Goal: Book appointment/travel/reservation

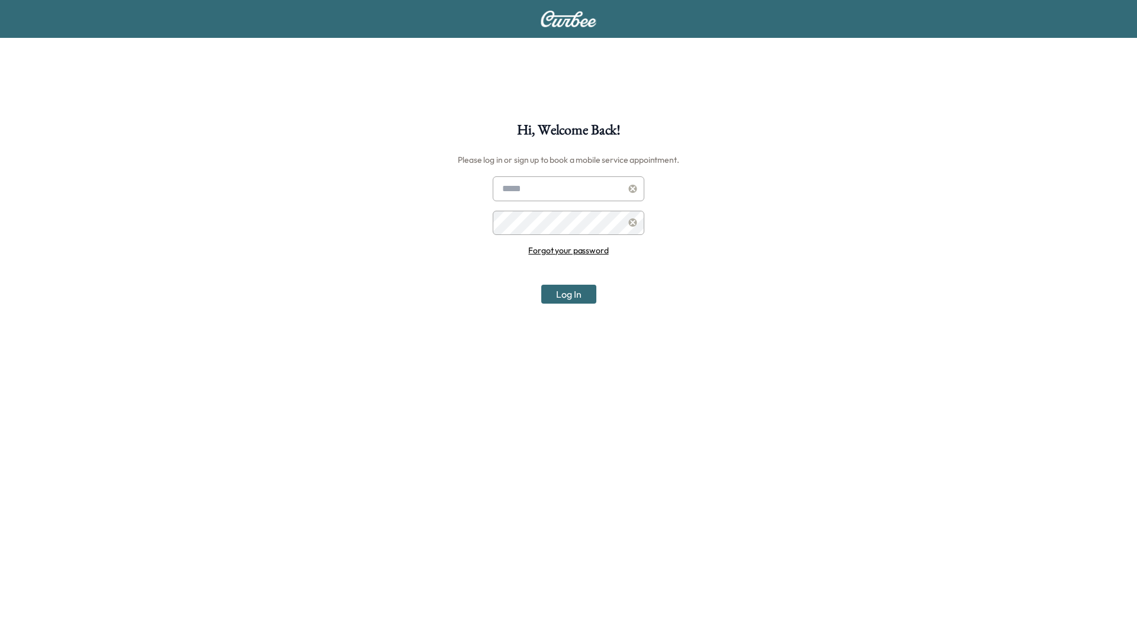
type input "**********"
click at [633, 190] on icon at bounding box center [632, 189] width 8 height 8
click at [588, 195] on input "text" at bounding box center [569, 188] width 152 height 25
click at [577, 250] on link "Forgot your password" at bounding box center [568, 250] width 80 height 11
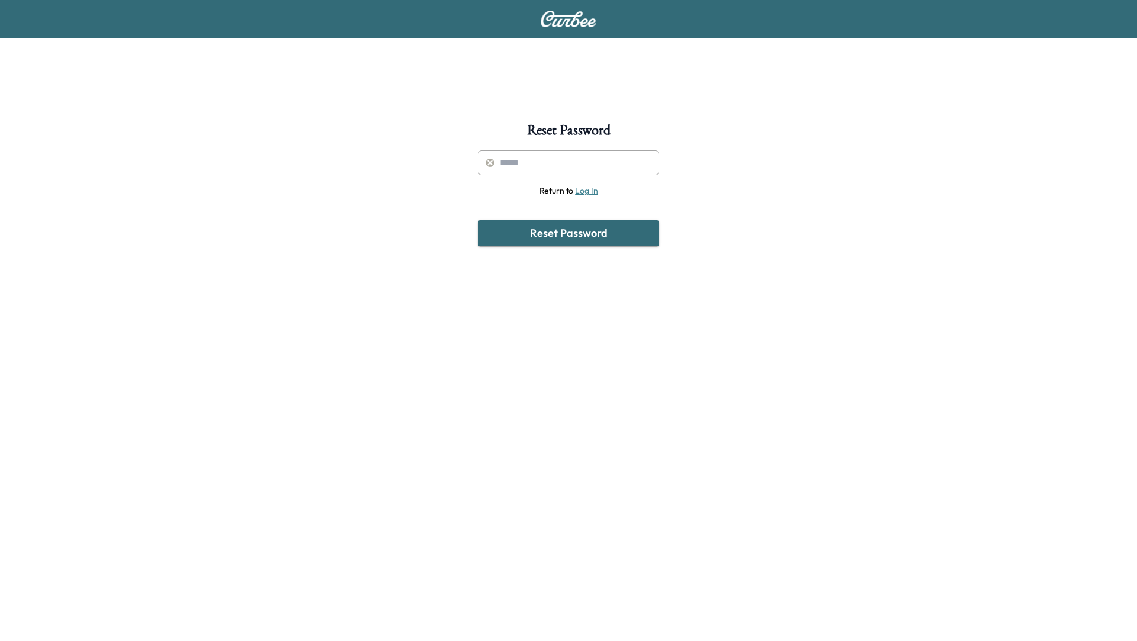
click at [541, 163] on input "text" at bounding box center [568, 162] width 181 height 25
paste input "**********"
type input "**********"
click at [566, 236] on button "Reset Password" at bounding box center [568, 233] width 181 height 26
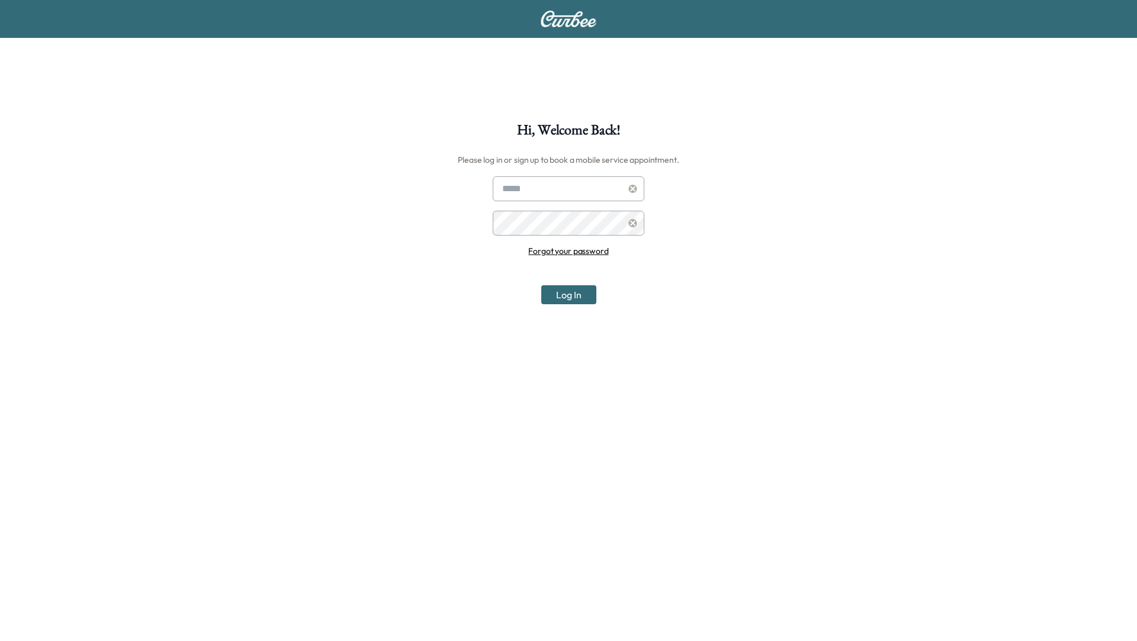
type input "**********"
click at [558, 292] on button "Log In" at bounding box center [568, 294] width 55 height 19
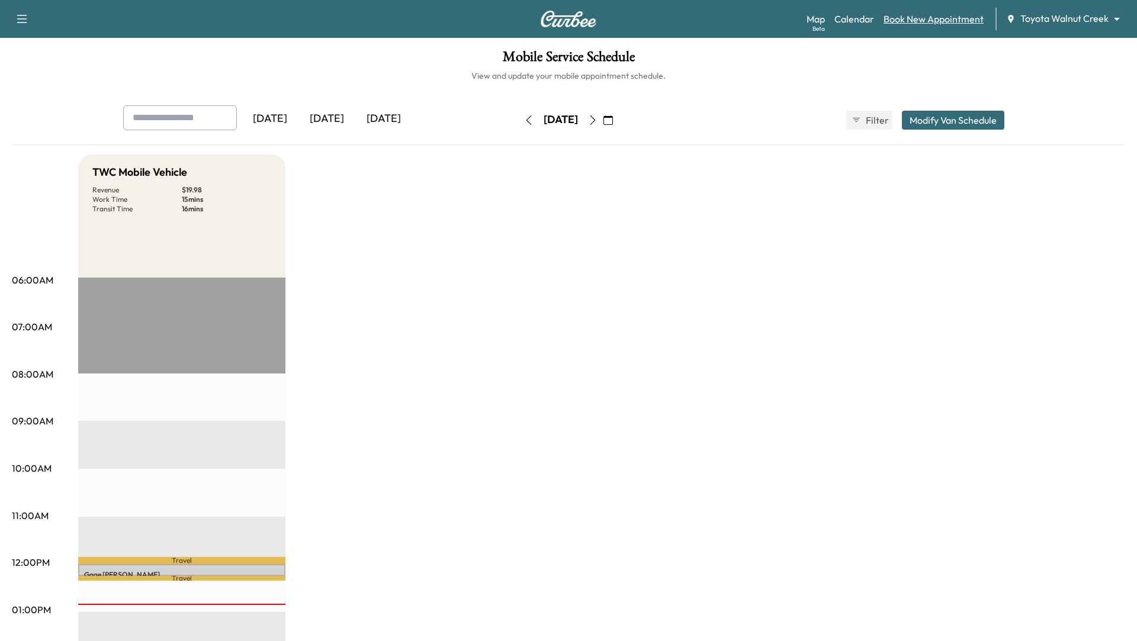
click at [919, 21] on link "Book New Appointment" at bounding box center [933, 19] width 100 height 14
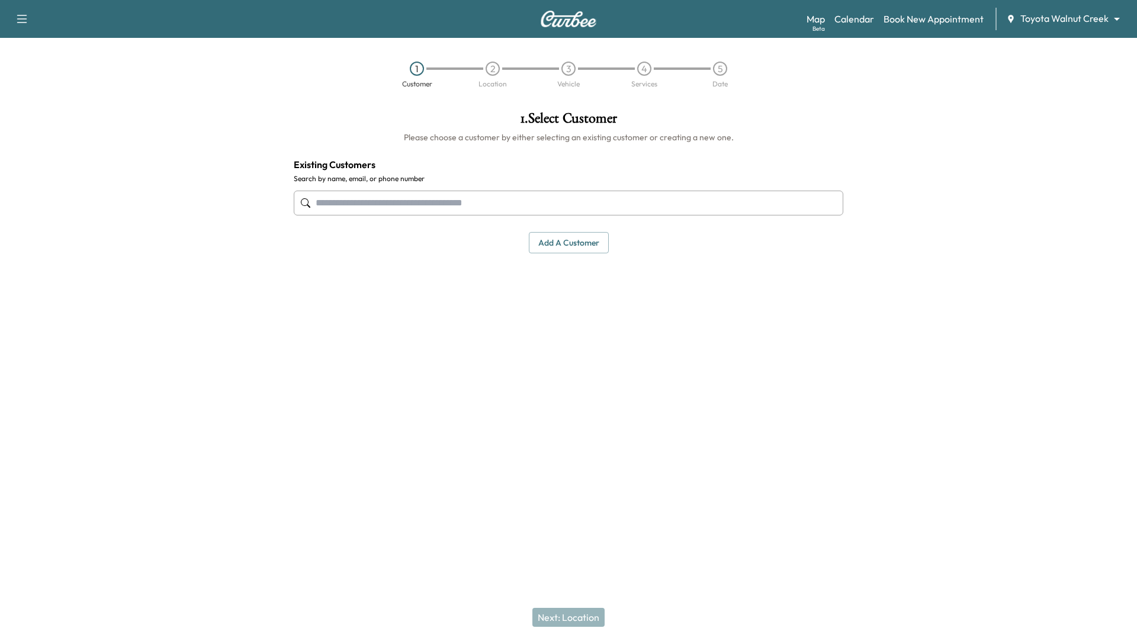
click at [919, 21] on link "Book New Appointment" at bounding box center [933, 19] width 100 height 14
click at [584, 201] on input "text" at bounding box center [568, 203] width 549 height 25
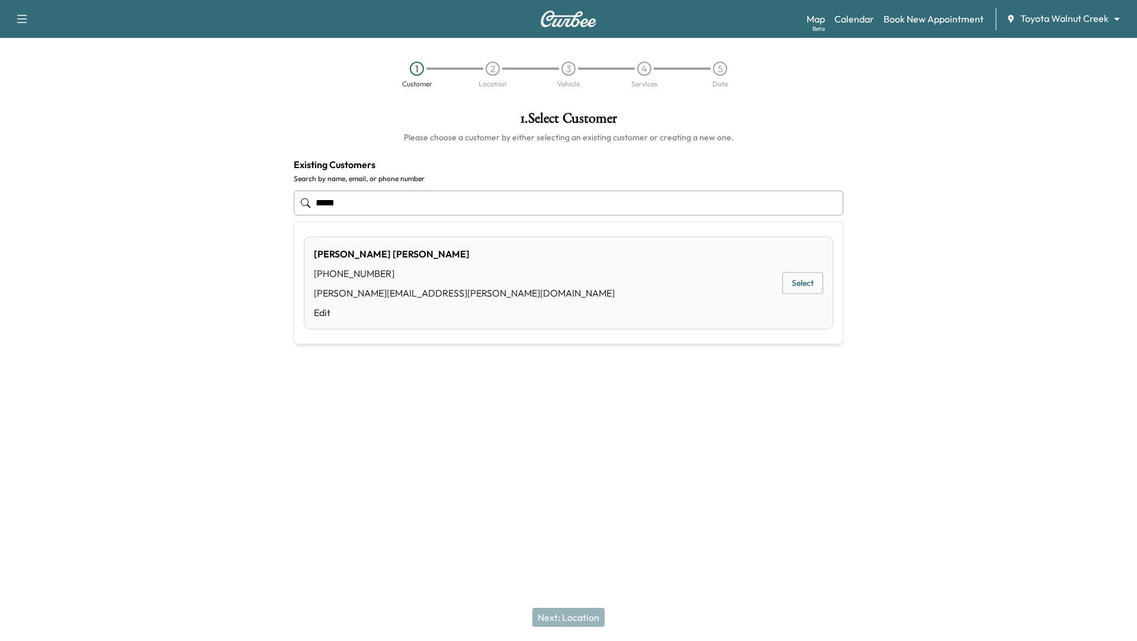
click at [800, 285] on button "Select" at bounding box center [802, 283] width 41 height 22
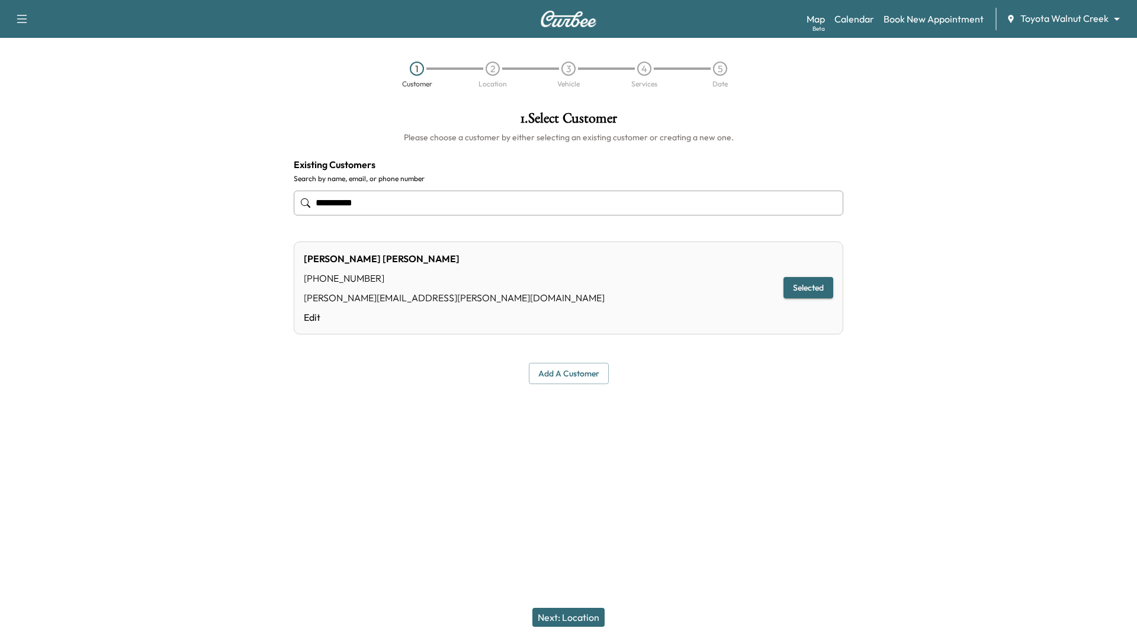
type input "**********"
click at [579, 619] on button "Next: Location" at bounding box center [568, 617] width 72 height 19
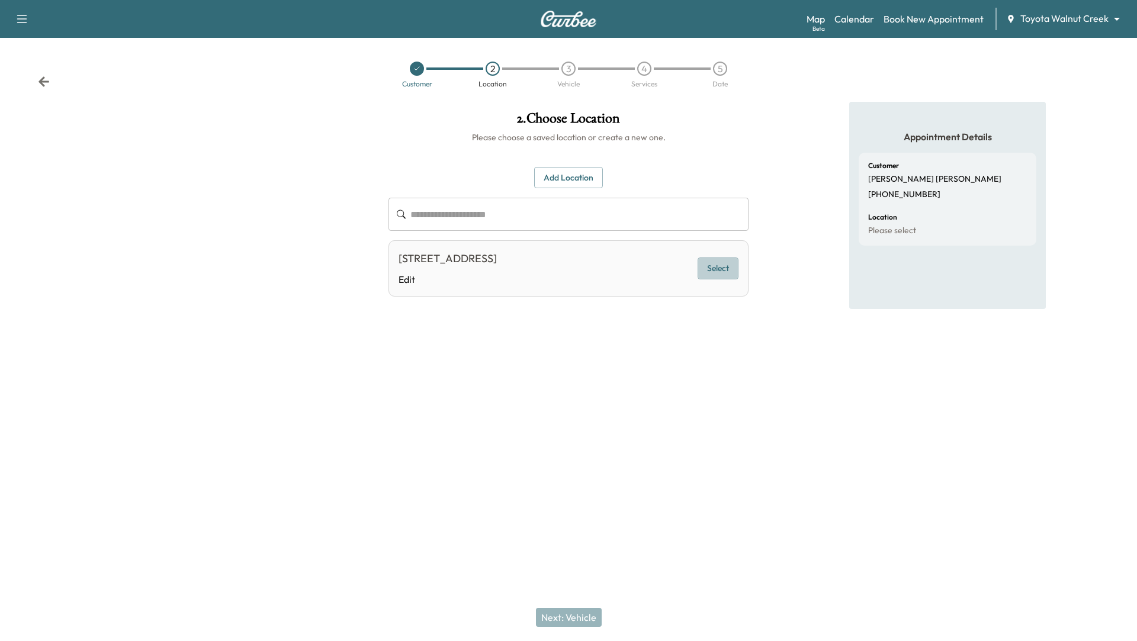
click at [705, 272] on button "Select" at bounding box center [717, 269] width 41 height 22
click at [552, 618] on button "Next: Vehicle" at bounding box center [569, 617] width 66 height 19
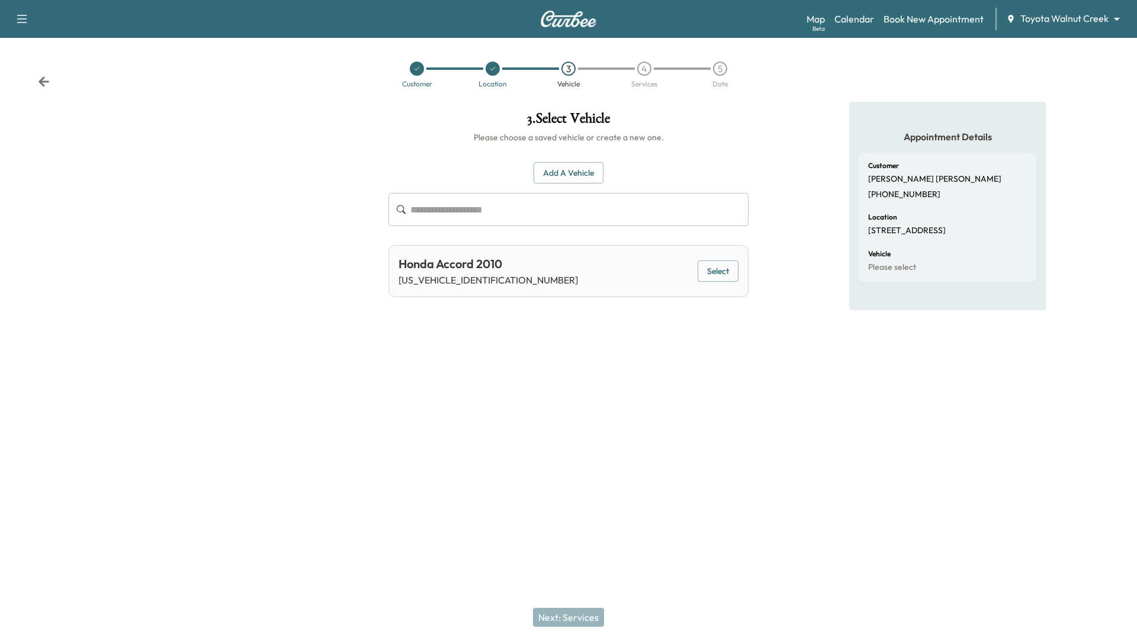
click at [717, 272] on button "Select" at bounding box center [717, 271] width 41 height 22
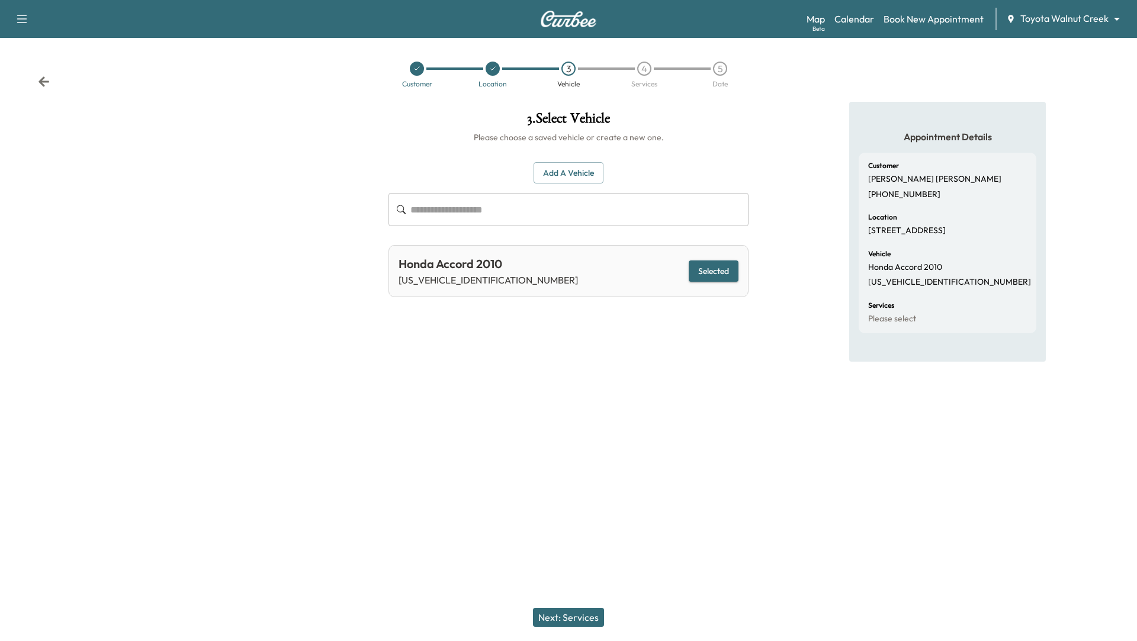
click at [588, 620] on button "Next: Services" at bounding box center [568, 617] width 71 height 19
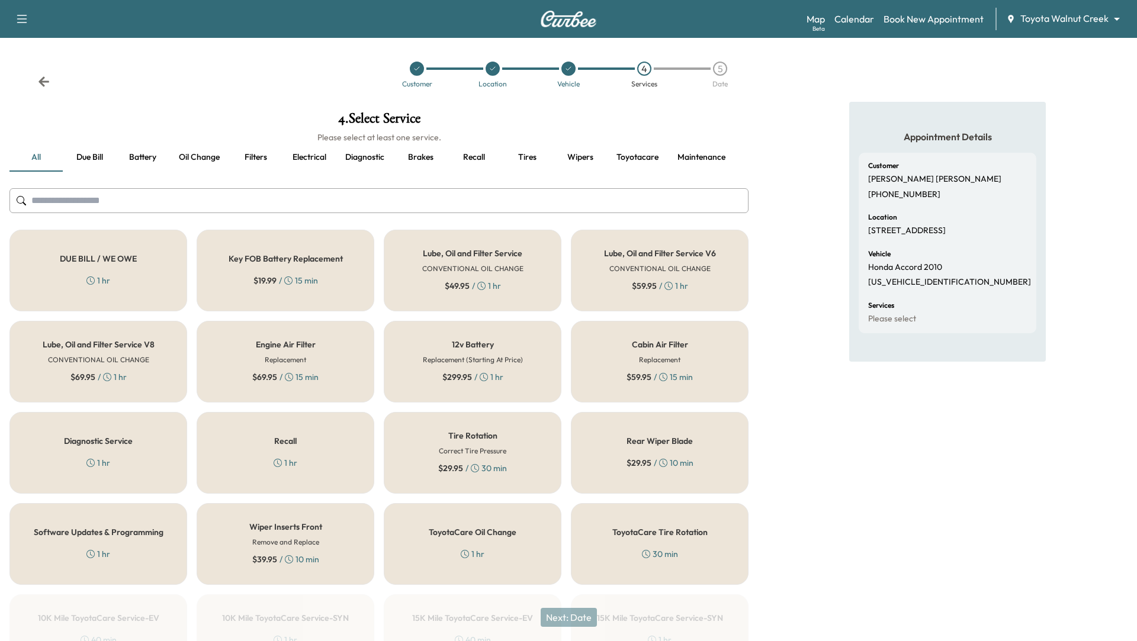
click at [487, 273] on h6 "CONVENTIONAL OIL CHANGE" at bounding box center [472, 268] width 101 height 11
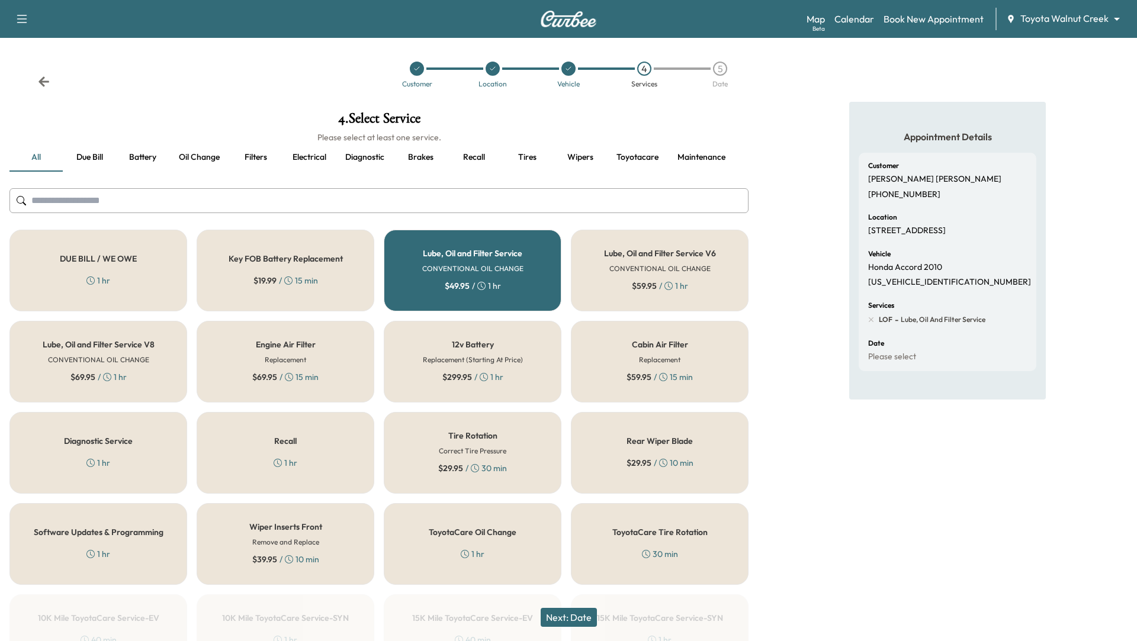
click at [578, 616] on button "Next: Date" at bounding box center [569, 617] width 56 height 19
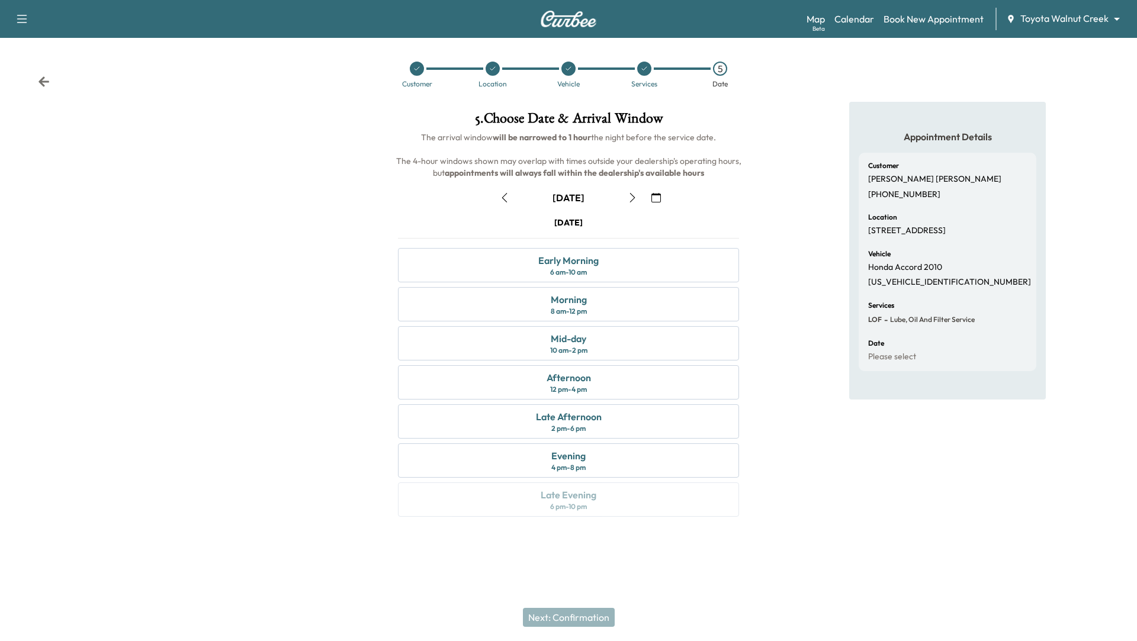
click at [504, 194] on icon "button" at bounding box center [504, 197] width 9 height 9
click at [575, 342] on div "Mid-day" at bounding box center [569, 339] width 36 height 14
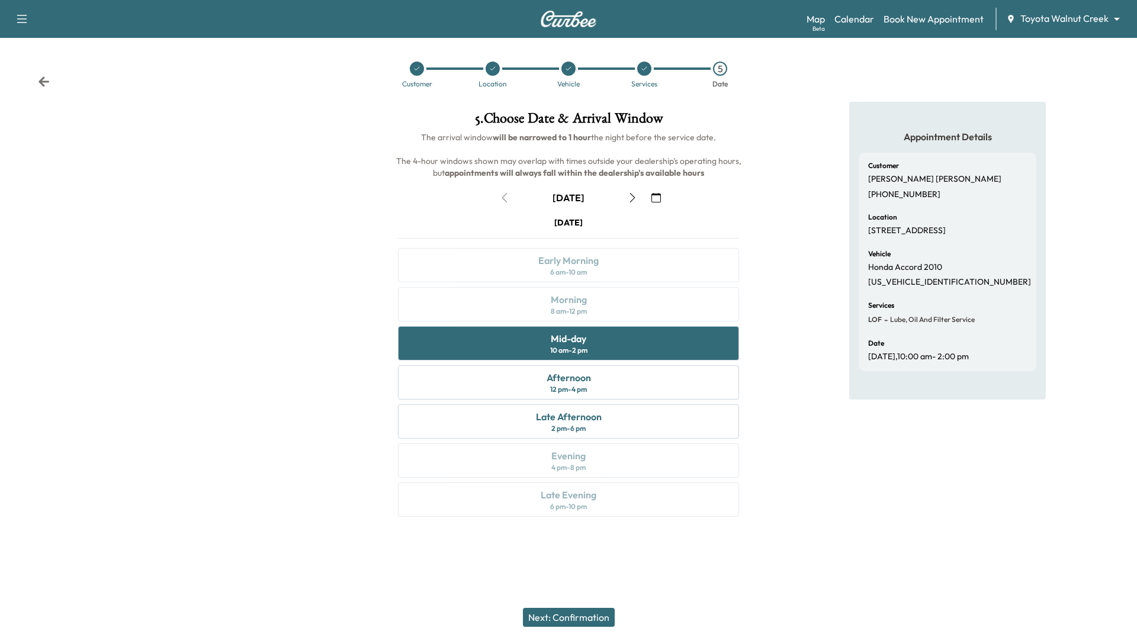
click at [596, 622] on button "Next: Confirmation" at bounding box center [569, 617] width 92 height 19
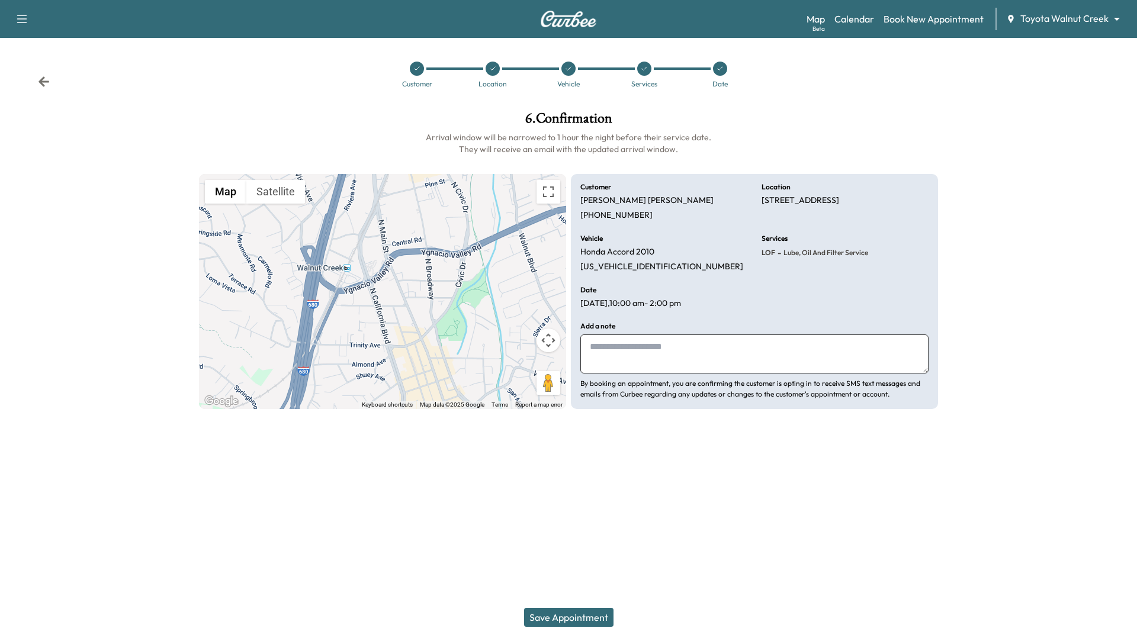
click at [566, 616] on button "Save Appointment" at bounding box center [568, 617] width 89 height 19
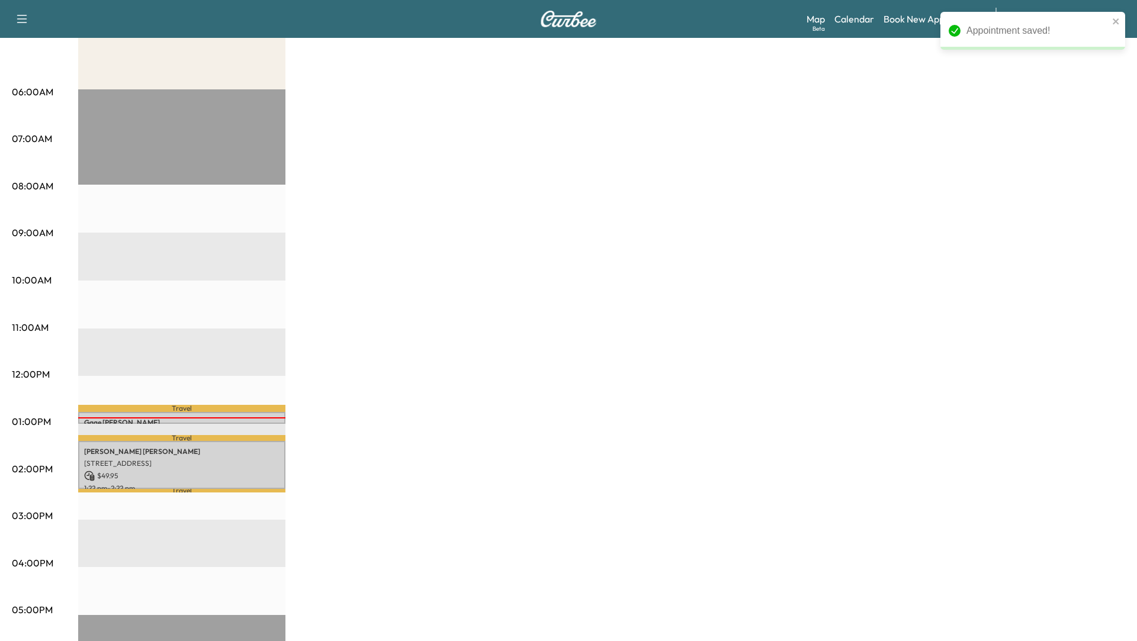
scroll to position [193, 0]
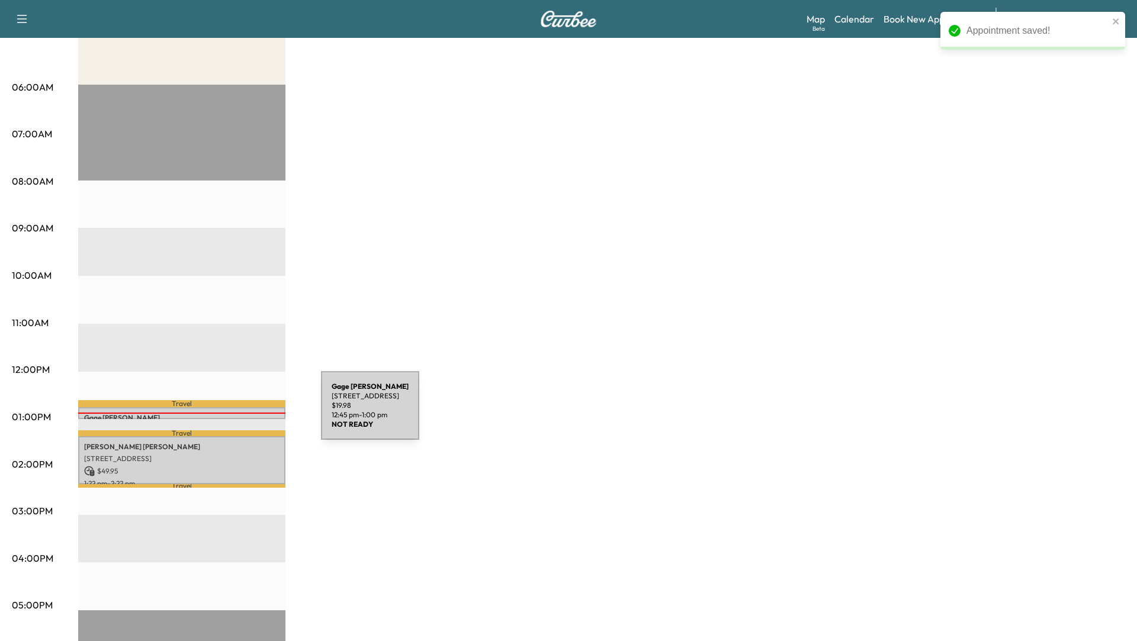
click at [232, 413] on p "Gage Thompson" at bounding box center [181, 417] width 195 height 9
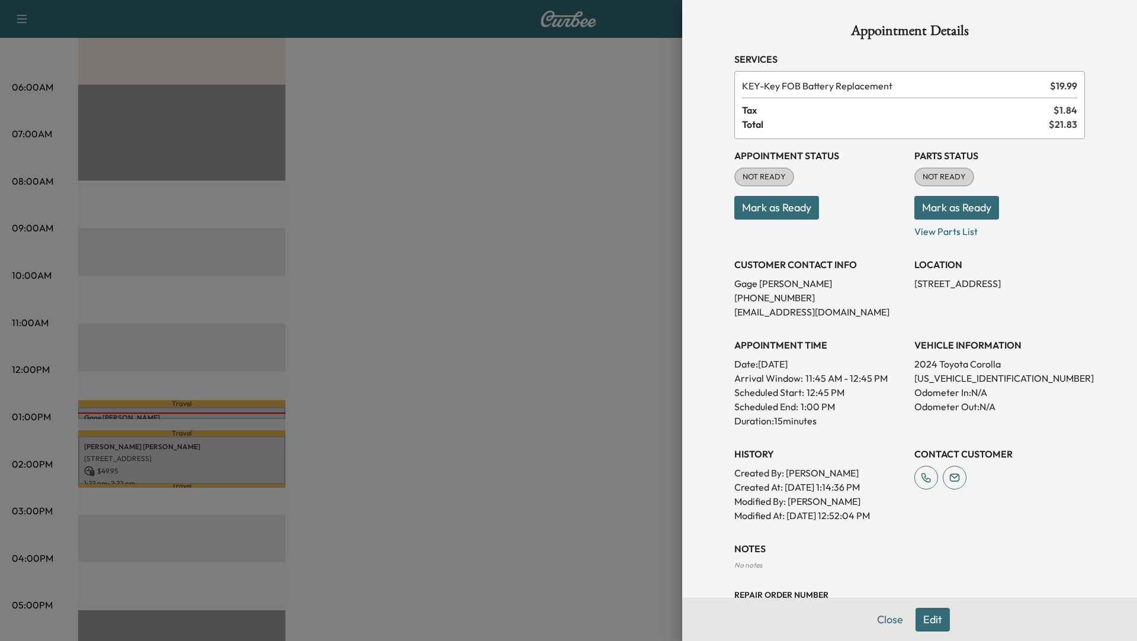
click at [922, 620] on button "Edit" at bounding box center [932, 620] width 34 height 24
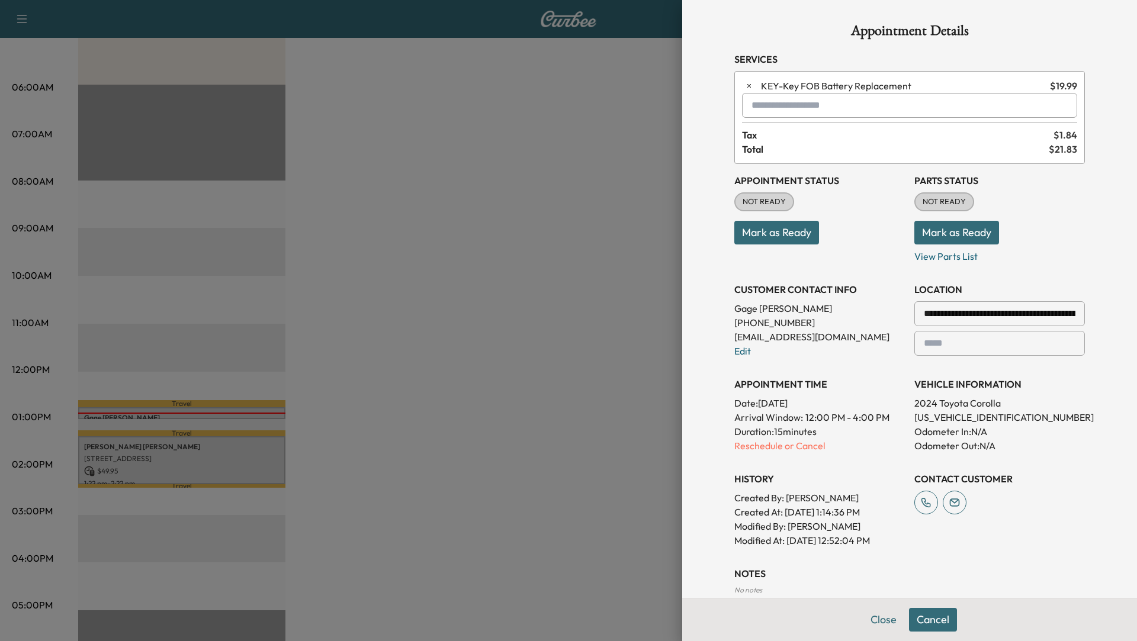
click at [816, 103] on input "text" at bounding box center [909, 105] width 335 height 25
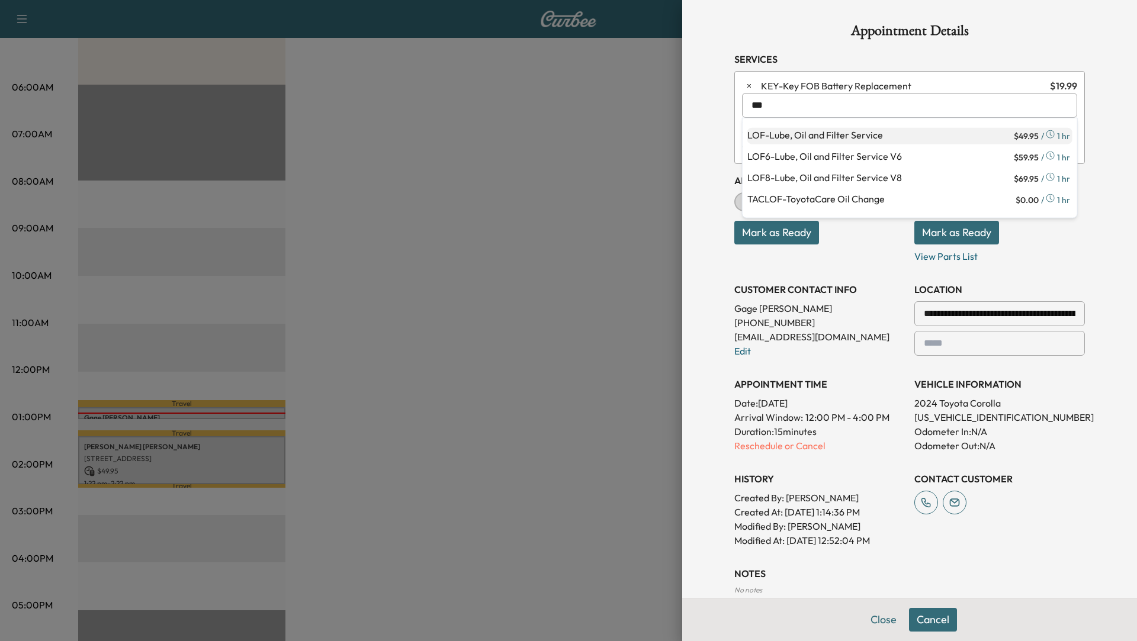
click at [835, 130] on p "LOF - Lube, Oil and Filter Service" at bounding box center [879, 136] width 264 height 17
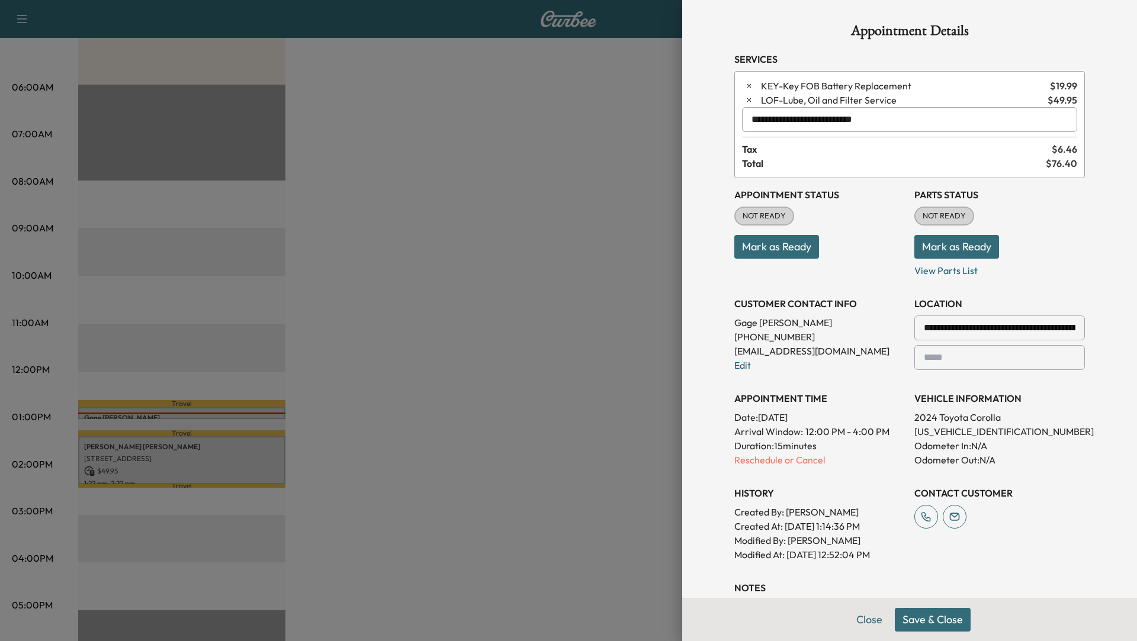
type input "**********"
click at [927, 631] on button "Save & Close" at bounding box center [933, 620] width 76 height 24
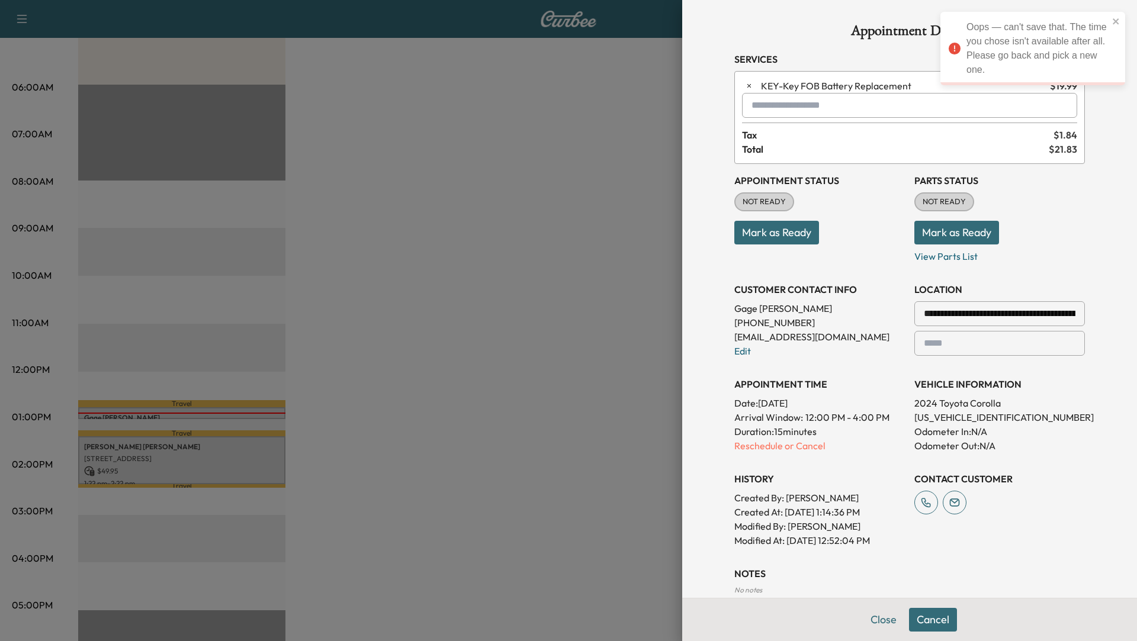
click at [609, 153] on div at bounding box center [568, 320] width 1137 height 641
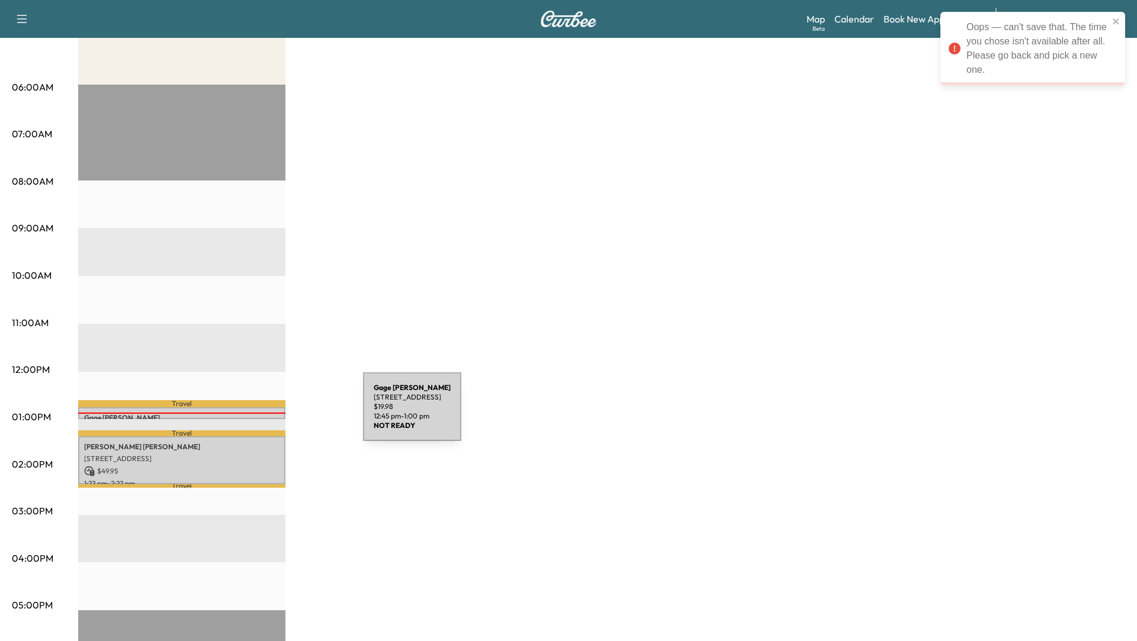
click at [274, 414] on p "Gage Thompson" at bounding box center [181, 417] width 195 height 9
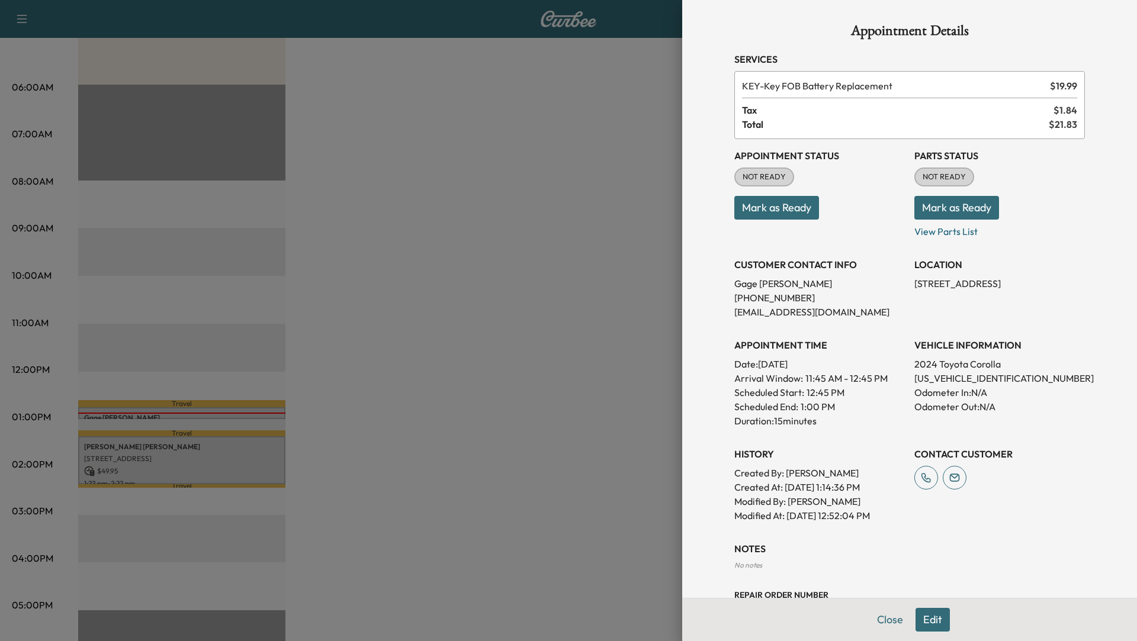
click at [205, 459] on div at bounding box center [568, 320] width 1137 height 641
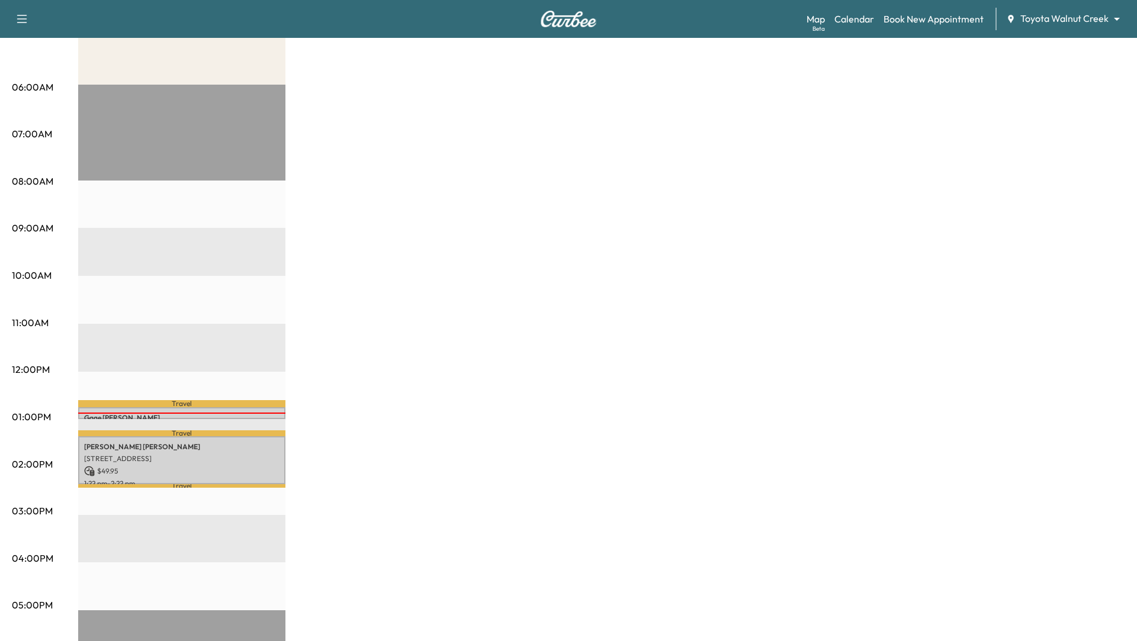
click at [377, 306] on div "TWC Mobile Vehicle Revenue $ 69.93 Work Time 75 mins Transit Time 23 mins Trave…" at bounding box center [601, 406] width 1047 height 888
